Goal: Information Seeking & Learning: Learn about a topic

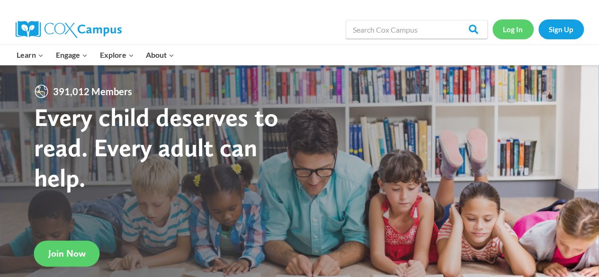
click at [516, 33] on link "Log In" at bounding box center [512, 28] width 41 height 19
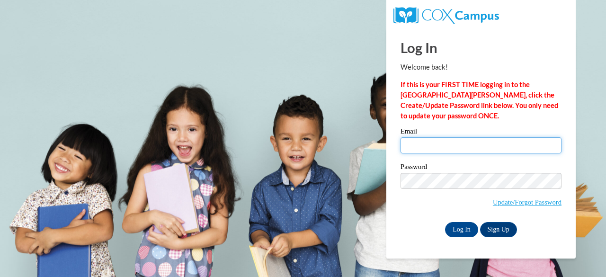
click at [459, 149] on input "Email" at bounding box center [480, 145] width 161 height 16
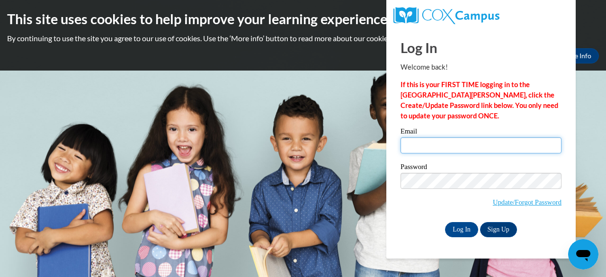
type input "e050569@muscogee.k12.ga.us"
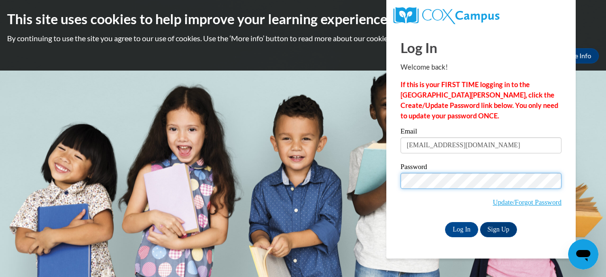
click at [445, 222] on input "Log In" at bounding box center [461, 229] width 33 height 15
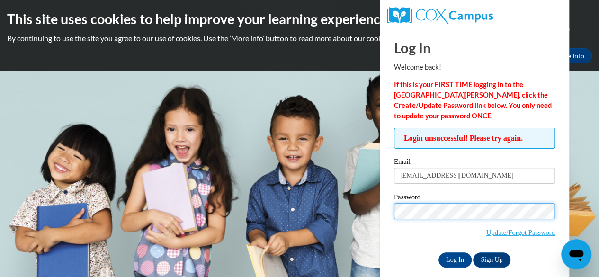
click at [438, 252] on input "Log In" at bounding box center [454, 259] width 33 height 15
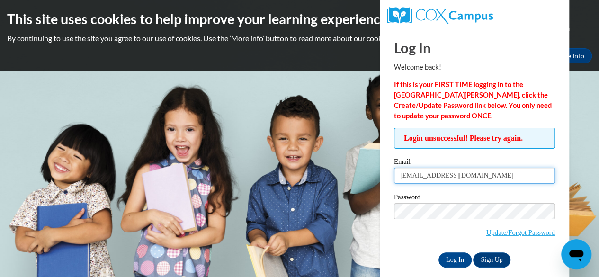
click at [505, 171] on input "e050569@muscogee.k12.ga.us" at bounding box center [474, 176] width 161 height 16
type input "e"
type input "Hurt.Dorothy.C@muscogee.k12.ga.us"
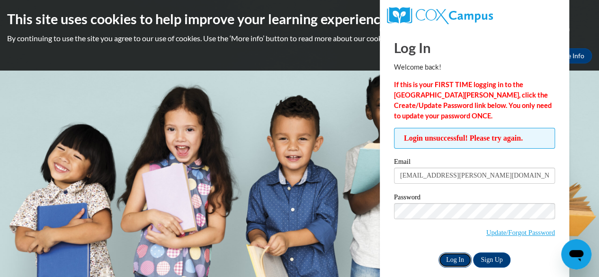
click at [443, 264] on input "Log In" at bounding box center [454, 259] width 33 height 15
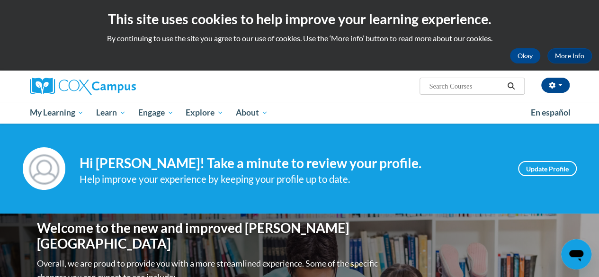
drag, startPoint x: 473, startPoint y: 113, endPoint x: 211, endPoint y: 80, distance: 263.9
click at [211, 80] on div "[PERSON_NAME] ([GEOGRAPHIC_DATA]/New_York UTC-04:00) My Profile Inbox My Transc…" at bounding box center [299, 97] width 599 height 53
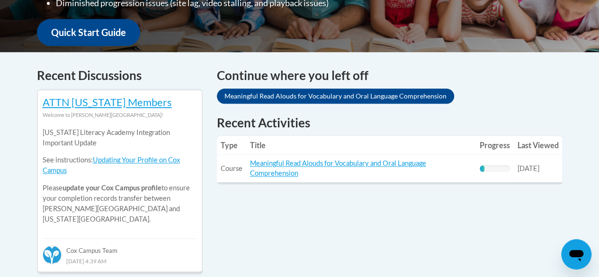
scroll to position [366, 0]
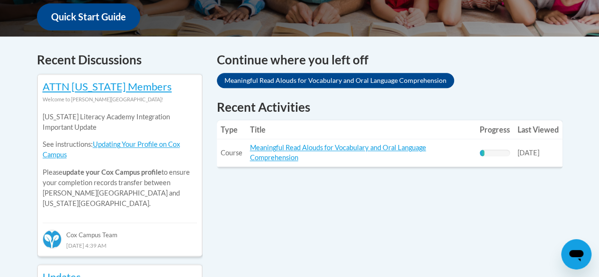
click at [307, 160] on td "Title: Meaningful Read Alouds for Vocabulary and Oral Language Comprehension" at bounding box center [361, 152] width 230 height 27
click at [295, 160] on link "Meaningful Read Alouds for Vocabulary and Oral Language Comprehension" at bounding box center [338, 152] width 176 height 18
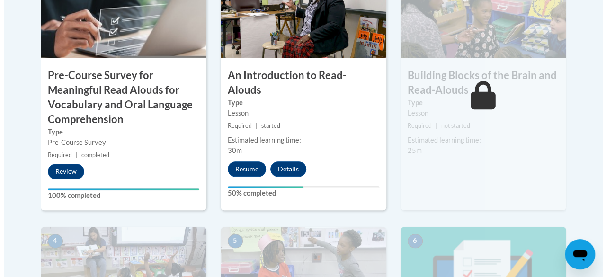
scroll to position [396, 0]
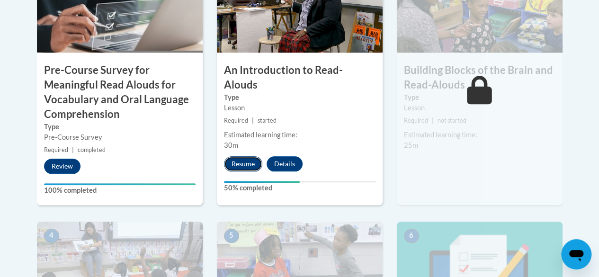
click at [250, 156] on button "Resume" at bounding box center [243, 163] width 38 height 15
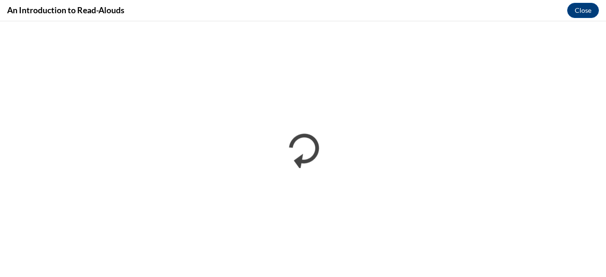
scroll to position [0, 0]
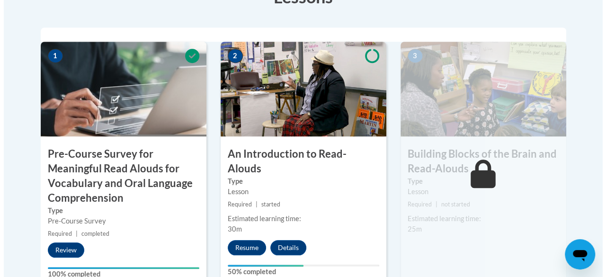
scroll to position [313, 0]
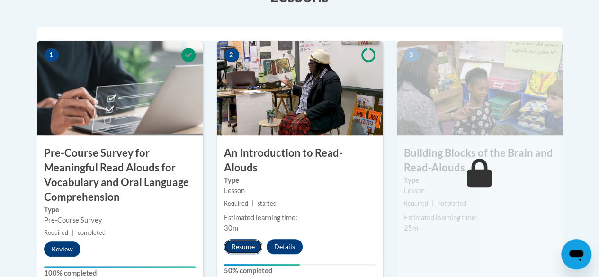
click at [253, 239] on button "Resume" at bounding box center [243, 246] width 38 height 15
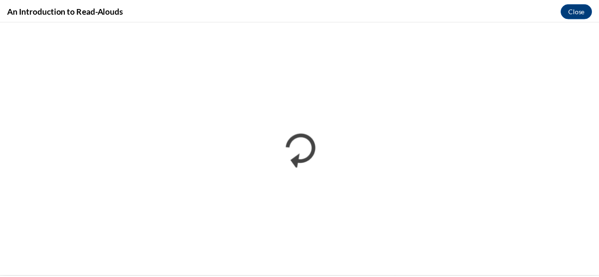
scroll to position [0, 0]
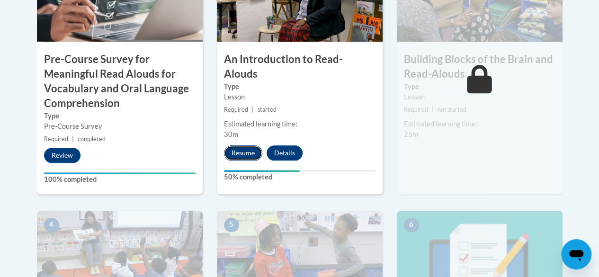
click at [245, 145] on button "Resume" at bounding box center [243, 152] width 38 height 15
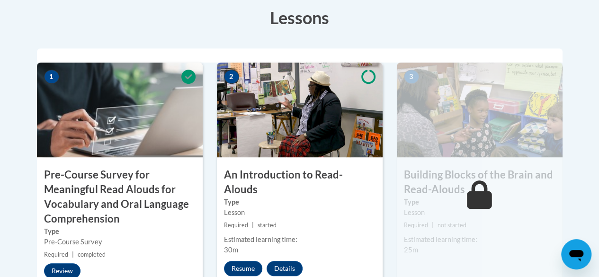
click at [462, 184] on h3 "Building Blocks of the Brain and Read-Alouds" at bounding box center [480, 182] width 166 height 29
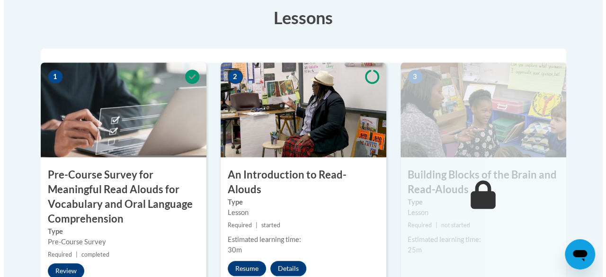
scroll to position [293, 0]
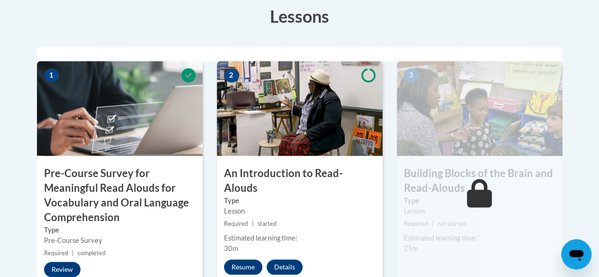
click at [452, 203] on label "Type" at bounding box center [479, 200] width 151 height 10
click at [239, 259] on button "Resume" at bounding box center [243, 266] width 38 height 15
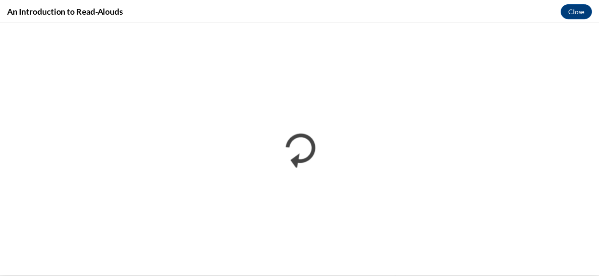
scroll to position [0, 0]
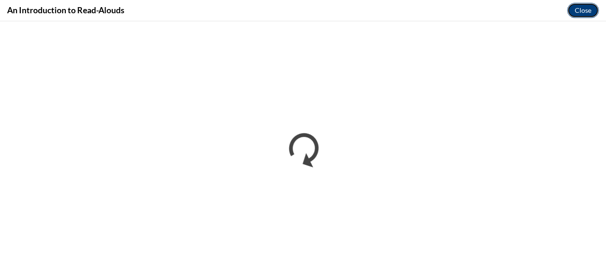
click at [587, 17] on button "Close" at bounding box center [583, 10] width 32 height 15
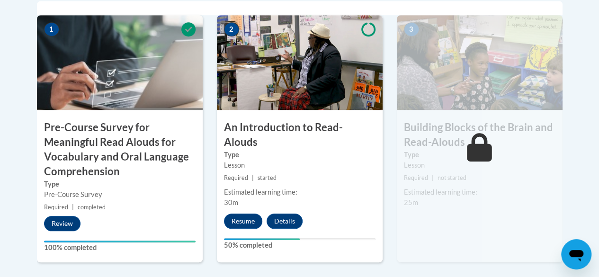
scroll to position [339, 0]
drag, startPoint x: 293, startPoint y: 208, endPoint x: 274, endPoint y: 214, distance: 20.8
click at [274, 214] on div "2 An Introduction to Read-Alouds Type Lesson Required | started Estimated learn…" at bounding box center [300, 138] width 166 height 247
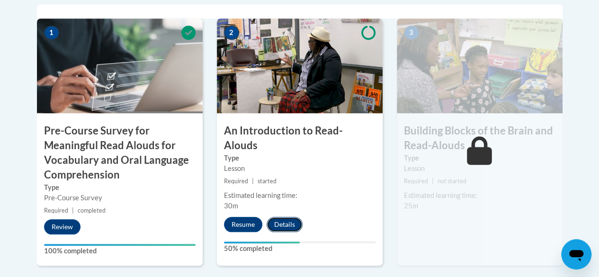
scroll to position [335, 0]
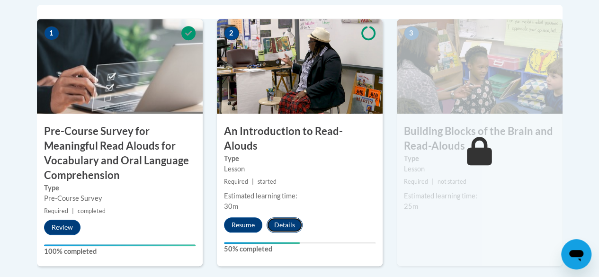
drag, startPoint x: 279, startPoint y: 207, endPoint x: 273, endPoint y: 203, distance: 7.1
click at [273, 217] on button "Details" at bounding box center [284, 224] width 36 height 15
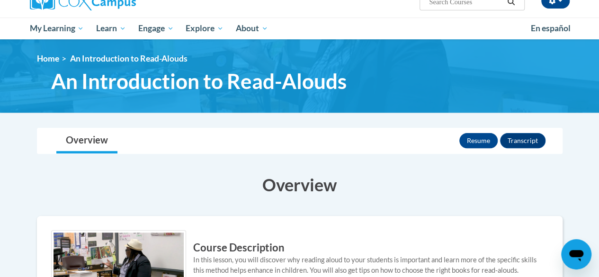
scroll to position [107, 0]
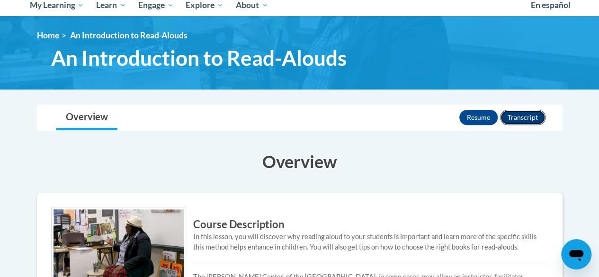
click at [540, 115] on button "Transcript" at bounding box center [522, 117] width 45 height 15
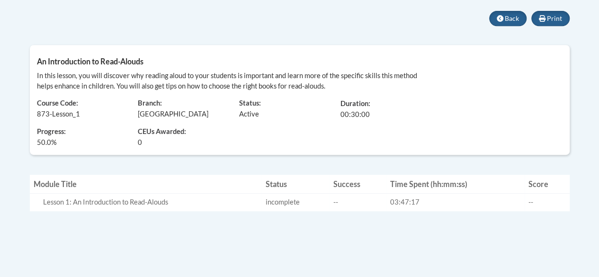
scroll to position [197, 0]
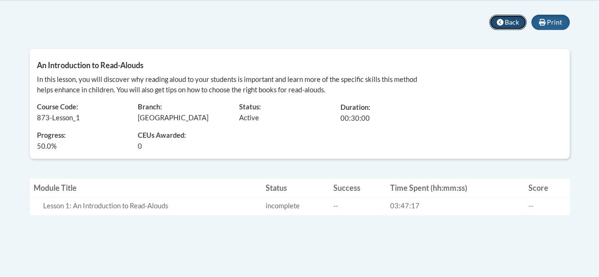
click at [503, 21] on icon at bounding box center [500, 22] width 7 height 7
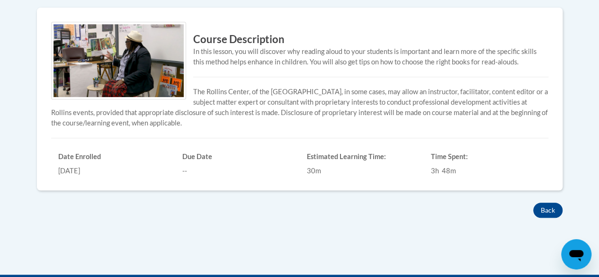
scroll to position [279, 0]
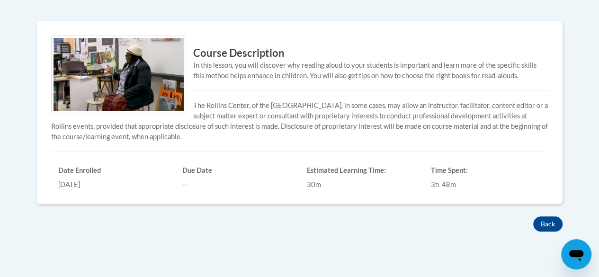
click at [394, 240] on div "× Close Course Enrollment Please select... × Close ×" at bounding box center [300, 110] width 554 height 355
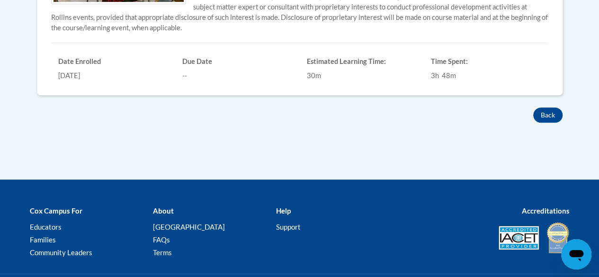
scroll to position [390, 0]
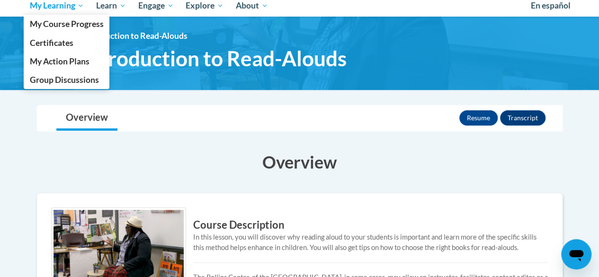
click at [68, 9] on span "My Learning" at bounding box center [56, 5] width 54 height 11
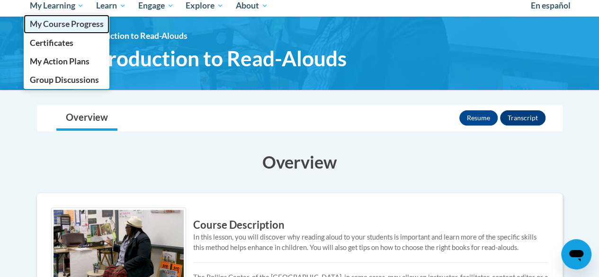
click at [72, 22] on span "My Course Progress" at bounding box center [66, 24] width 74 height 10
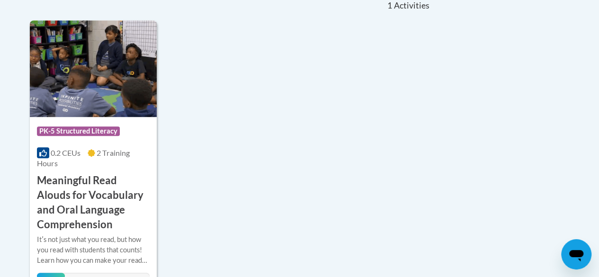
scroll to position [223, 0]
click at [128, 202] on h3 "Meaningful Read Alouds for Vocabulary and Oral Language Comprehension" at bounding box center [93, 202] width 113 height 58
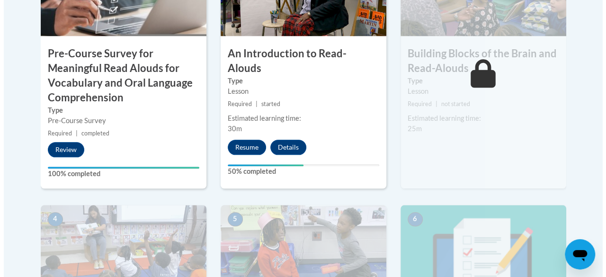
scroll to position [413, 0]
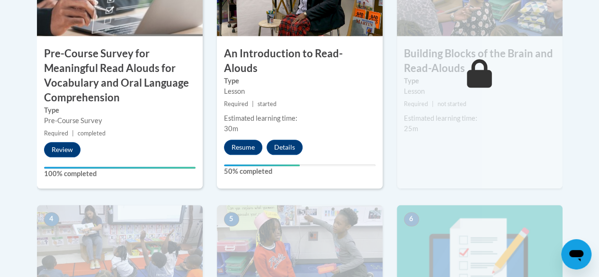
click at [297, 166] on label "50% completed" at bounding box center [299, 171] width 151 height 10
click at [300, 166] on label "50% completed" at bounding box center [299, 171] width 151 height 10
click at [325, 140] on div "2 An Introduction to Read-Alouds Type Lesson Required | started Estimated learn…" at bounding box center [300, 64] width 166 height 247
click at [317, 142] on div "2 An Introduction to Read-Alouds Type Lesson Required | started Estimated learn…" at bounding box center [300, 64] width 166 height 247
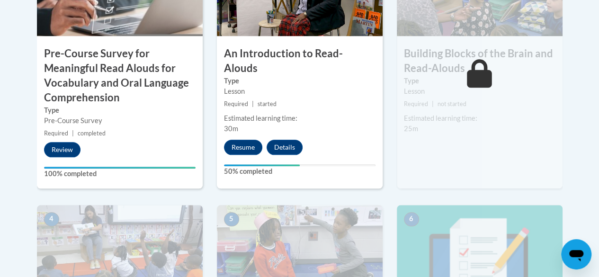
click at [325, 113] on div "Estimated learning time: 30m" at bounding box center [300, 123] width 166 height 21
click at [324, 119] on div "2 An Introduction to Read-Alouds Type Lesson Required | started Estimated learn…" at bounding box center [300, 64] width 166 height 247
click at [240, 140] on button "Resume" at bounding box center [243, 147] width 38 height 15
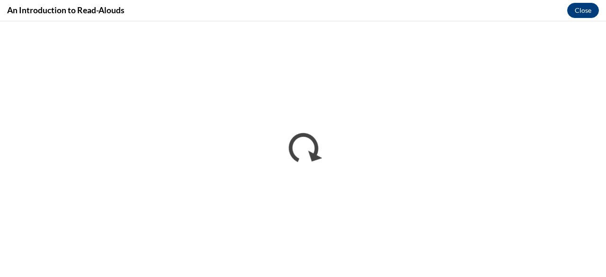
scroll to position [0, 0]
